Goal: Navigation & Orientation: Find specific page/section

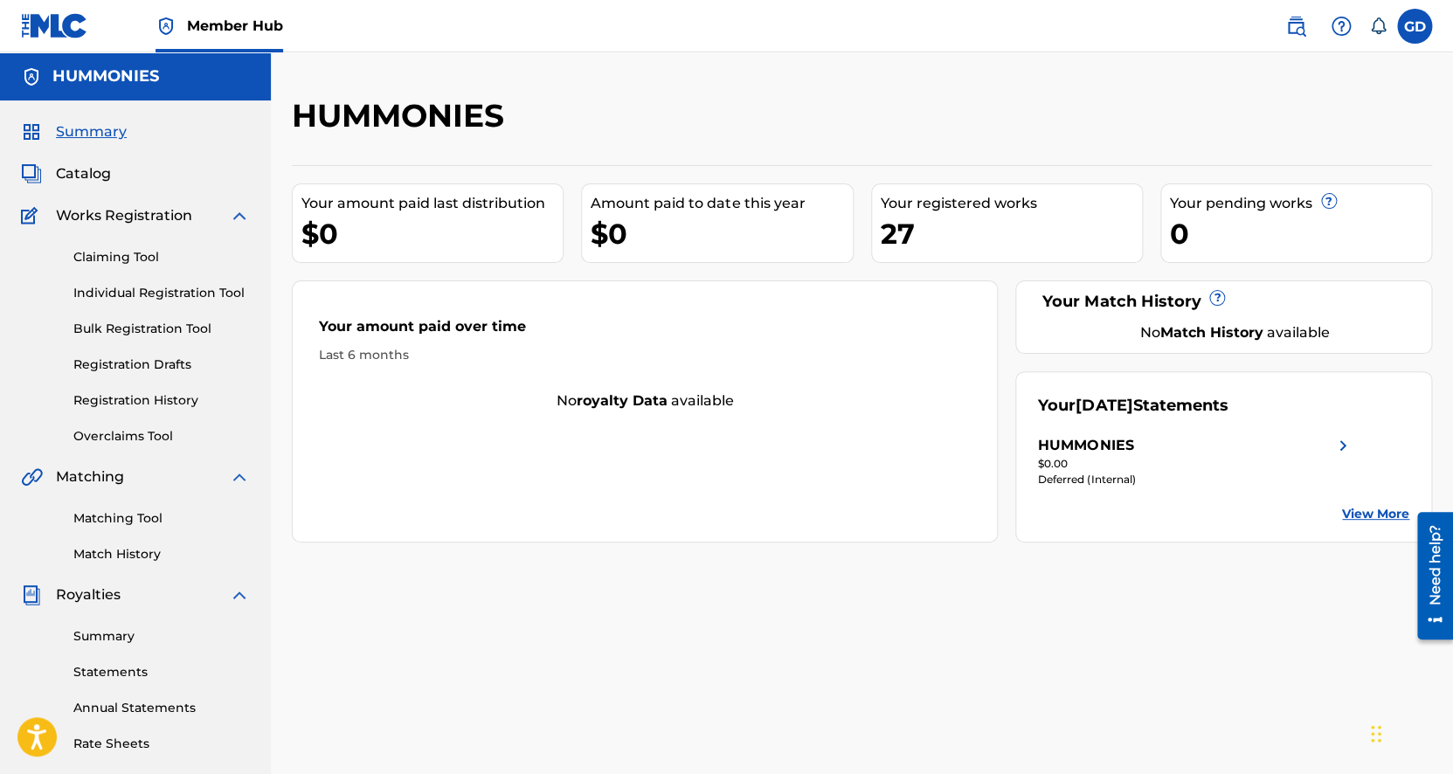
click at [685, 632] on div "HUMMONIES Your amount paid last distribution $0 Amount paid to date this year $…" at bounding box center [862, 547] width 1182 height 903
click at [114, 134] on span "Summary" at bounding box center [91, 131] width 71 height 21
click at [946, 238] on div "27" at bounding box center [1011, 233] width 261 height 39
click at [902, 234] on div "27" at bounding box center [1011, 233] width 261 height 39
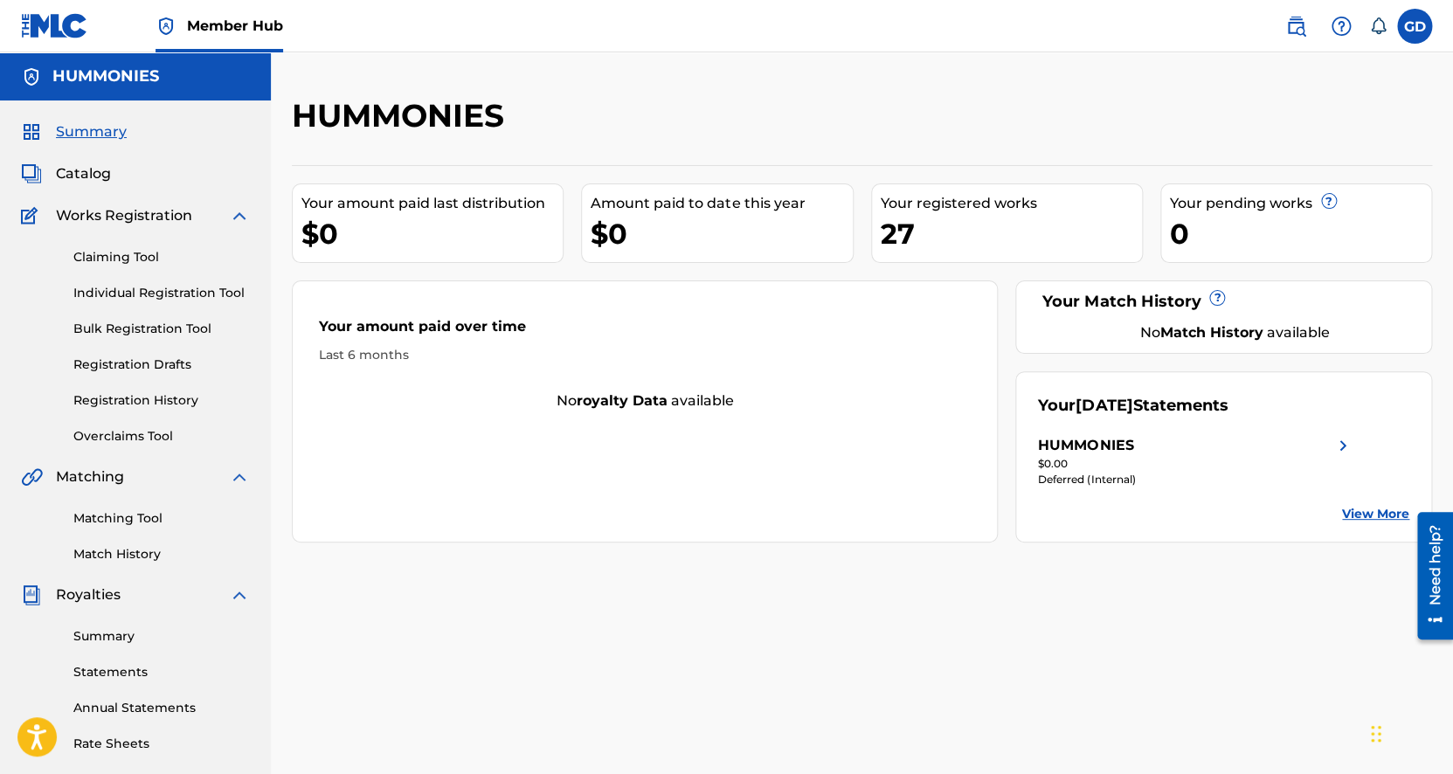
click at [984, 213] on div "Your registered works" at bounding box center [1011, 203] width 261 height 21
click at [984, 208] on div "Your registered works" at bounding box center [1011, 203] width 261 height 21
click at [1019, 234] on div "27" at bounding box center [1011, 233] width 261 height 39
click at [1083, 112] on div "HUMMONIES" at bounding box center [731, 122] width 878 height 52
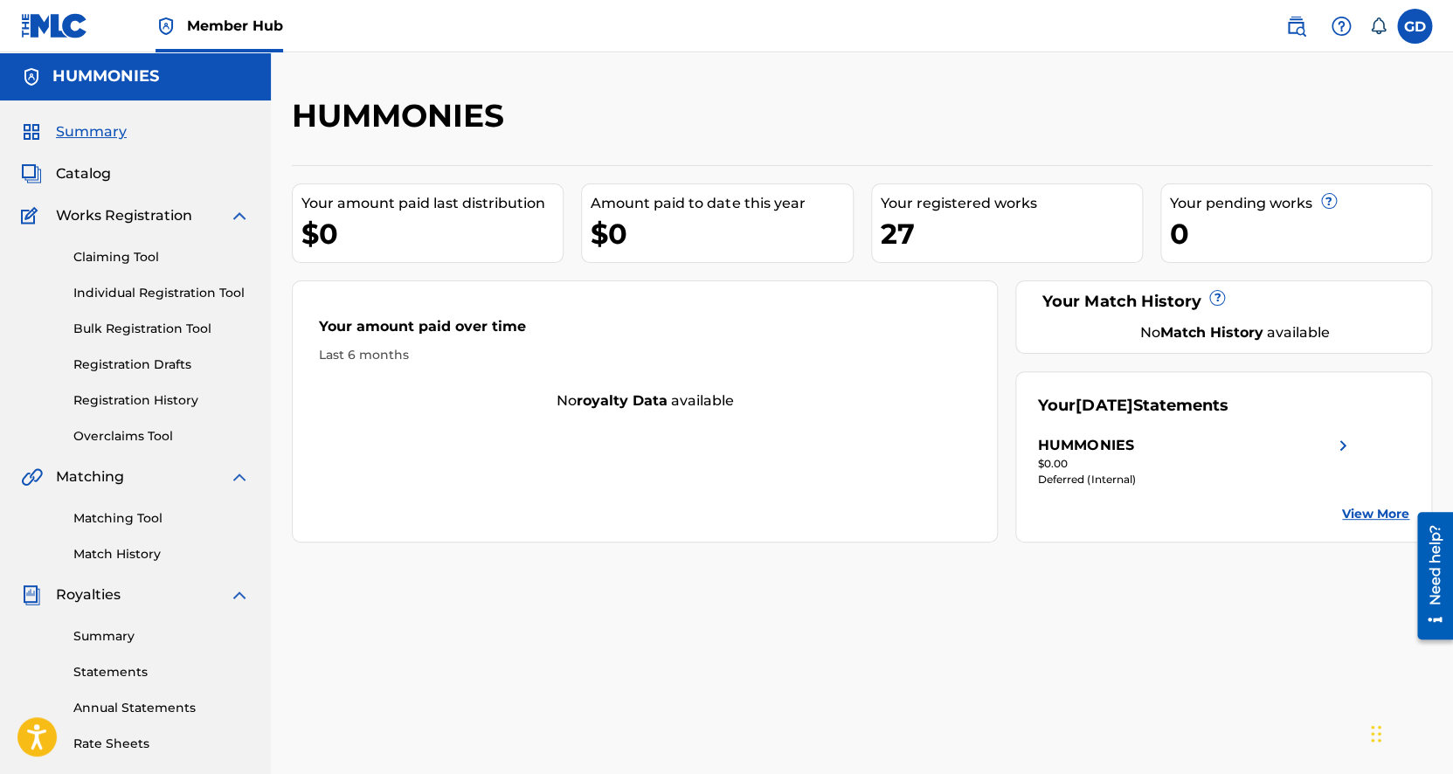
click at [86, 191] on div "Summary Catalog Works Registration Claiming Tool Individual Registration Tool B…" at bounding box center [135, 549] width 271 height 899
click at [86, 171] on span "Catalog" at bounding box center [83, 173] width 55 height 21
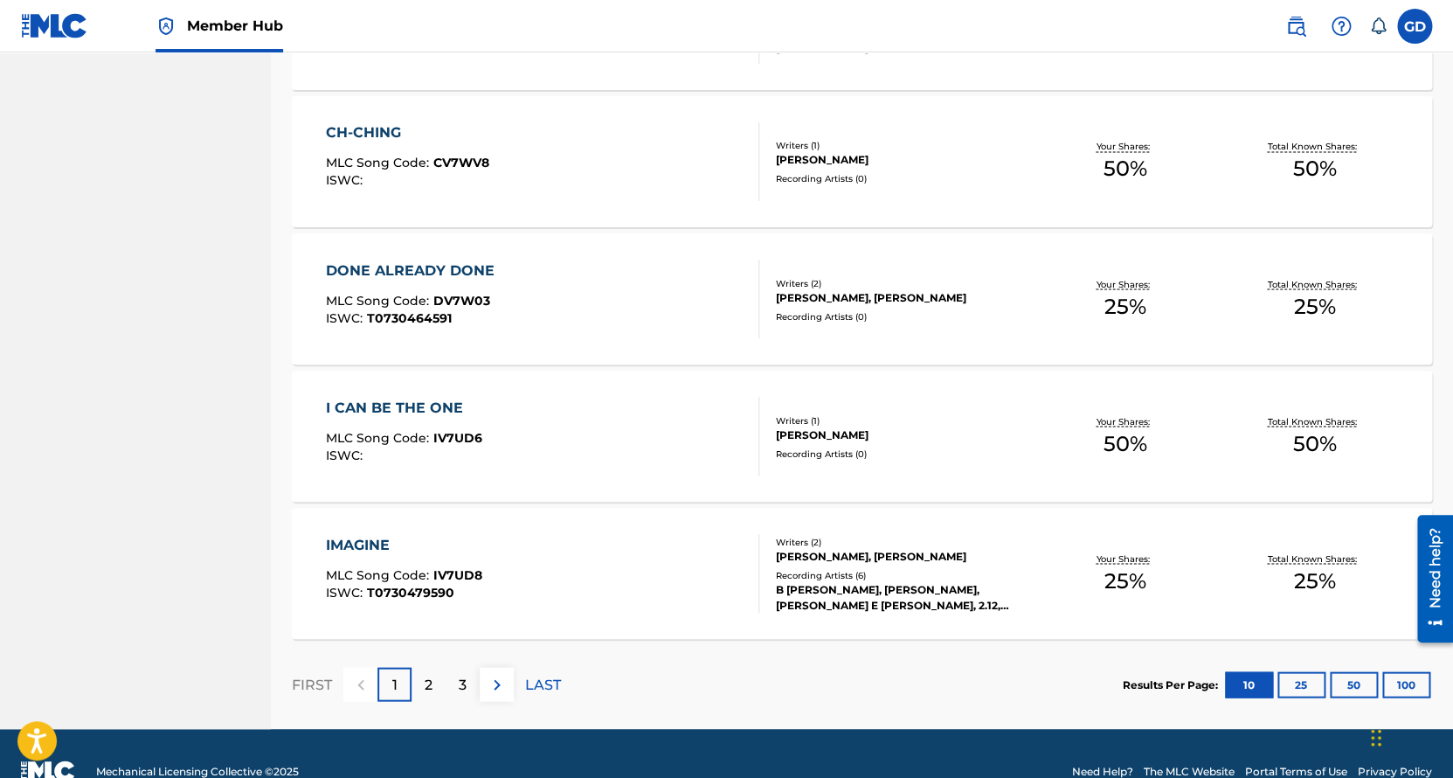
scroll to position [1222, 0]
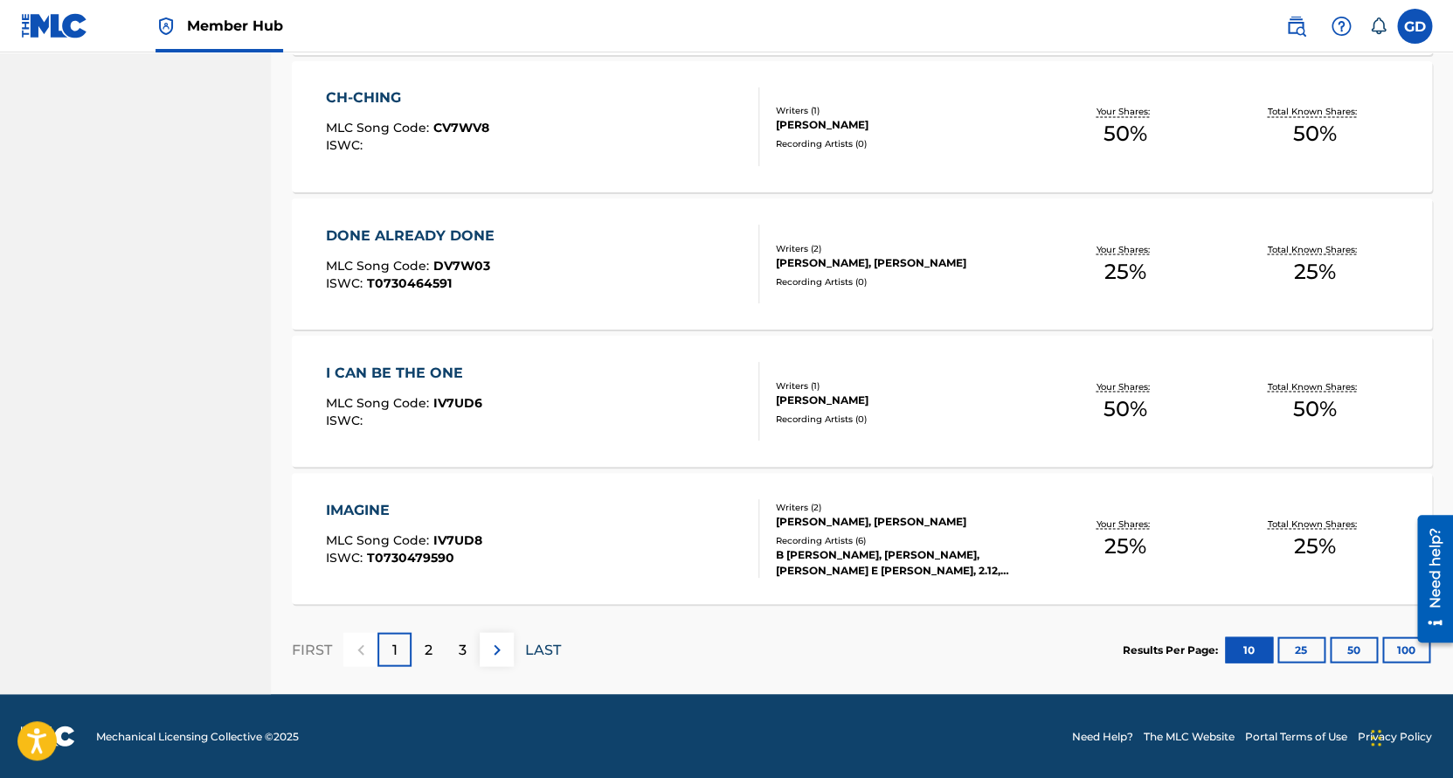
click at [543, 649] on p "LAST" at bounding box center [543, 649] width 36 height 21
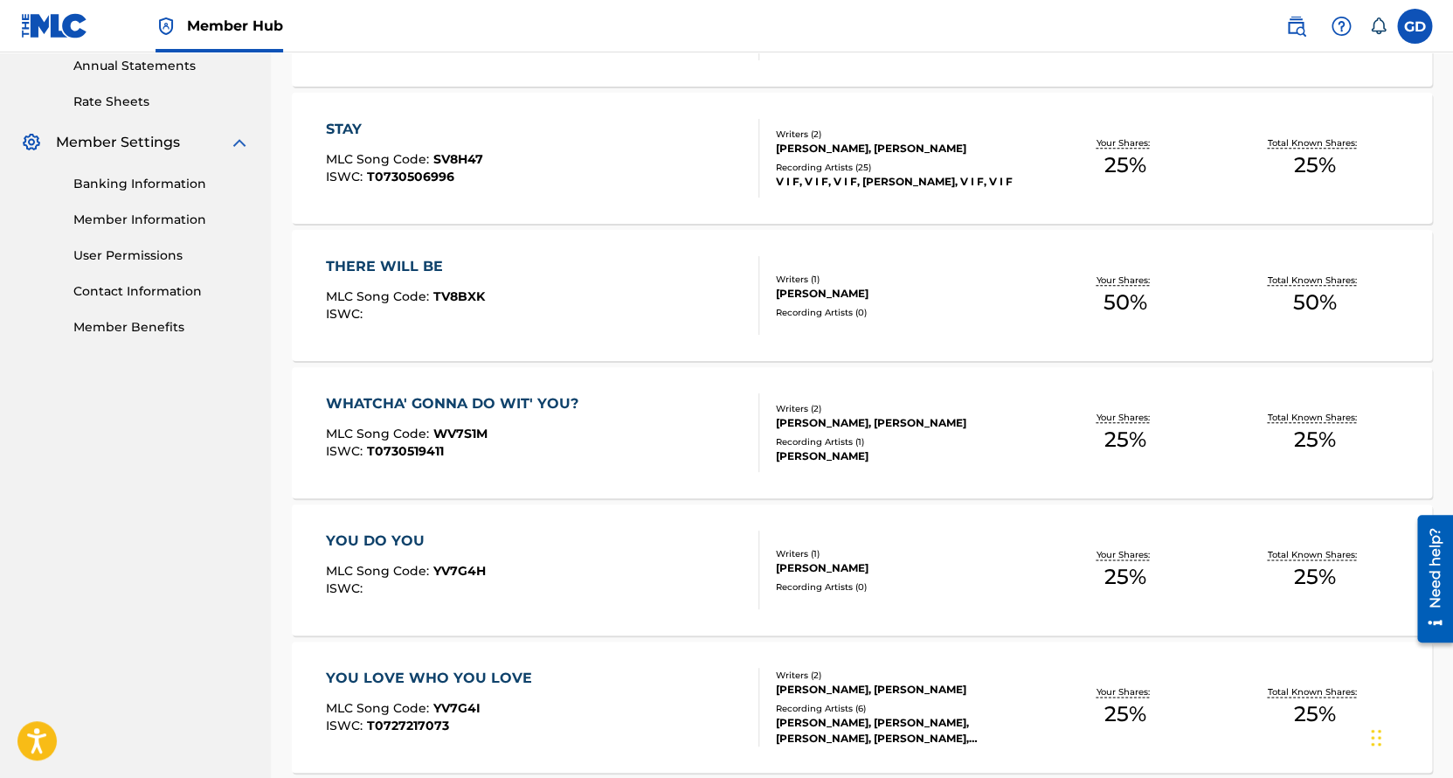
scroll to position [597, 0]
